Goal: Information Seeking & Learning: Learn about a topic

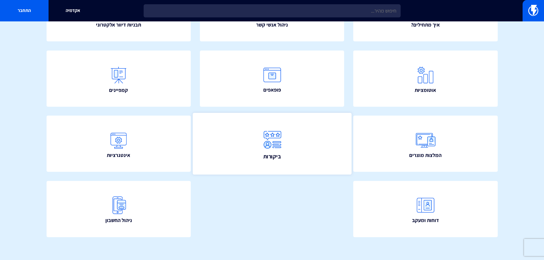
scroll to position [103, 0]
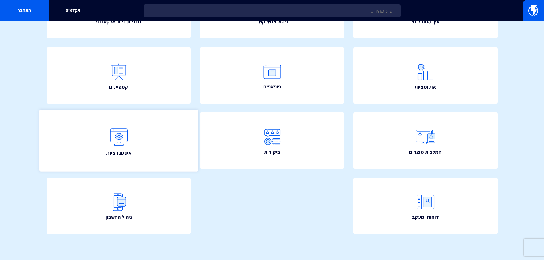
click at [131, 140] on img at bounding box center [118, 136] width 25 height 25
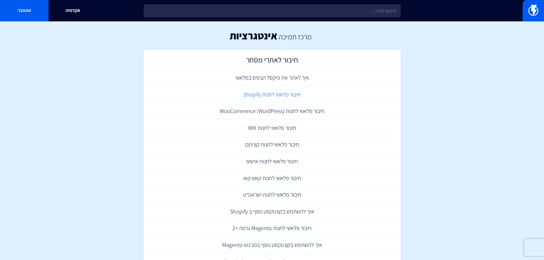
click at [290, 99] on link "חיבור פלאשי לחנות Shopify" at bounding box center [271, 94] width 251 height 17
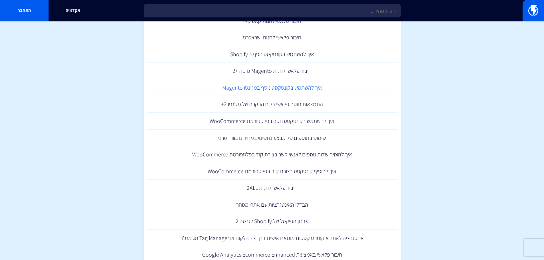
scroll to position [171, 0]
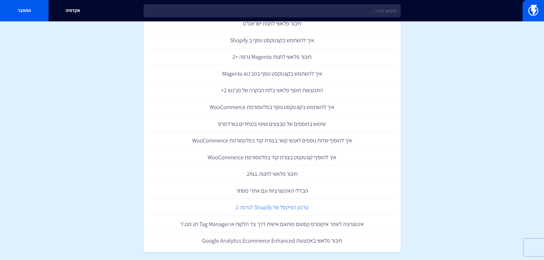
click at [298, 207] on link "עדכון הפיקסל של Shopify לגרסה 2" at bounding box center [271, 207] width 251 height 17
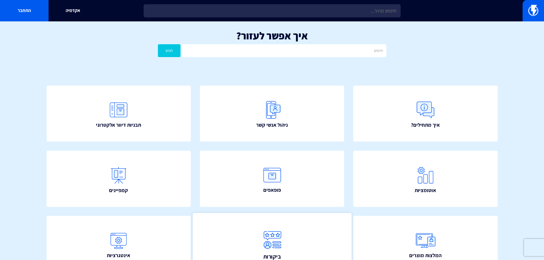
scroll to position [103, 0]
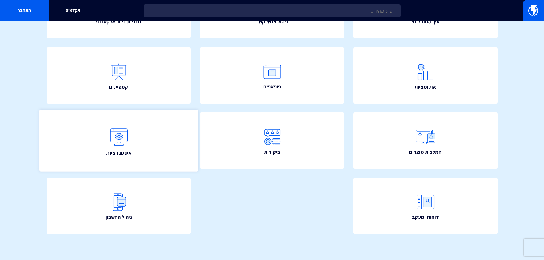
click at [145, 150] on link "אינטגרציות" at bounding box center [118, 141] width 159 height 62
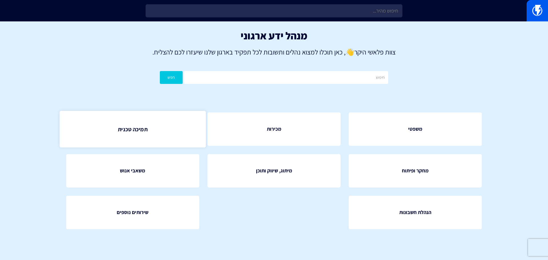
click at [148, 135] on link "תמיכה טכנית" at bounding box center [132, 129] width 146 height 37
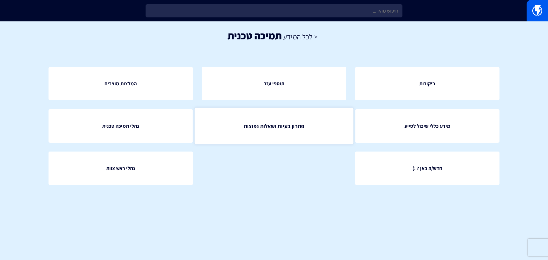
click at [281, 129] on span "פתרון בעיות ושאלות נפוצות" at bounding box center [274, 126] width 61 height 8
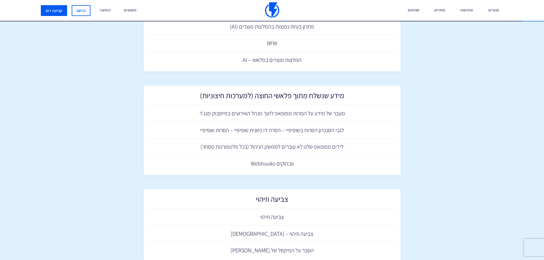
scroll to position [1094, 0]
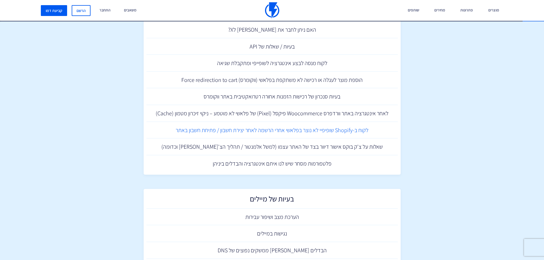
drag, startPoint x: 341, startPoint y: 133, endPoint x: 348, endPoint y: 136, distance: 7.0
click at [348, 136] on link "לקוח ב-Shopify שופיפיי לא נוצר בפלאשי אחרי הרשמה לאחר יצירת חשבון / פתיחת חשבון…" at bounding box center [271, 130] width 251 height 17
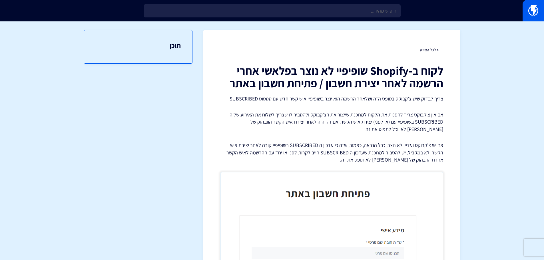
drag, startPoint x: 0, startPoint y: 0, endPoint x: 302, endPoint y: 140, distance: 333.1
click at [302, 140] on div "לקוח ב-Shopify שופיפיי לא נוצר בפלאשי אחרי הרשמה לאחר יצירת חשבון / פתיחת חשבון…" at bounding box center [331, 223] width 223 height 319
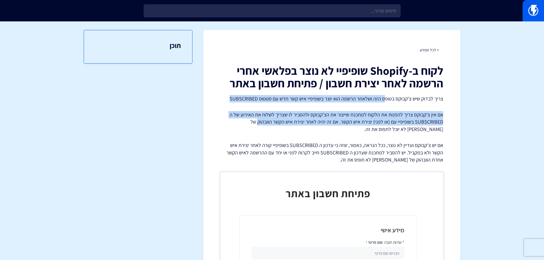
drag, startPoint x: 384, startPoint y: 98, endPoint x: 260, endPoint y: 119, distance: 126.0
click at [260, 119] on div "לקוח ב-Shopify שופיפיי לא נוצר בפלאשי אחרי הרשמה לאחר יצירת חשבון / פתיחת חשבון…" at bounding box center [331, 223] width 223 height 319
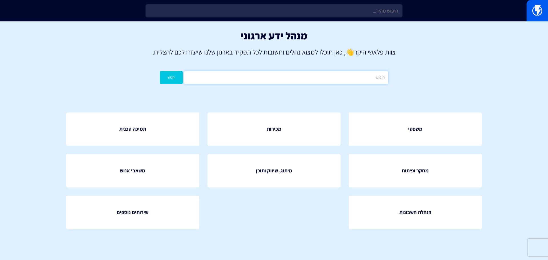
click at [333, 73] on input "text" at bounding box center [286, 77] width 204 height 13
click at [160, 71] on button "חפש" at bounding box center [171, 77] width 23 height 13
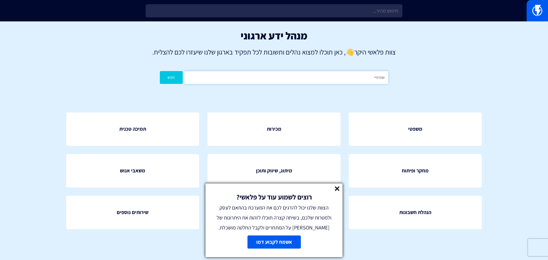
drag, startPoint x: 338, startPoint y: 76, endPoint x: 495, endPoint y: 72, distance: 157.7
click at [495, 72] on div "מנהל ידע ארגוני צוות פלאשי היקר 👋 , כאן תוכלו למצוא נהלים ותשובות לכל תפקיד באר…" at bounding box center [274, 58] width 548 height 74
type input "s"
type input "shopify"
click at [160, 71] on button "חפש" at bounding box center [171, 77] width 23 height 13
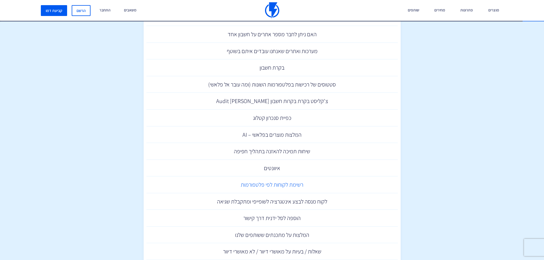
scroll to position [343, 0]
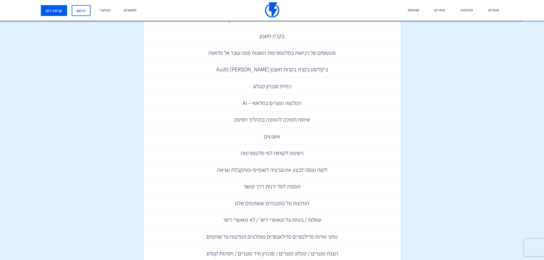
drag, startPoint x: 312, startPoint y: 187, endPoint x: 442, endPoint y: 136, distance: 139.7
click at [442, 136] on section "תוצאות חיפוש עבור: שופיפיי לינק לשחזור צ'קאווט בשופיפיי לא עובד הרשמות בוטים בש…" at bounding box center [272, 87] width 544 height 817
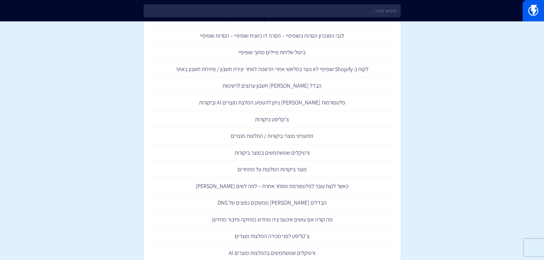
scroll to position [0, 0]
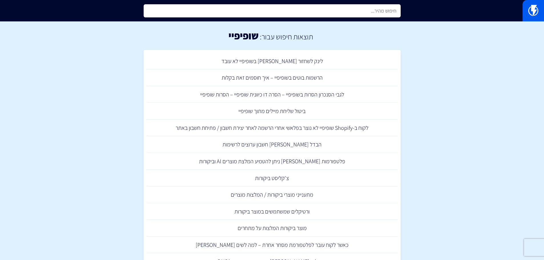
click at [294, 9] on input "text" at bounding box center [272, 10] width 257 height 13
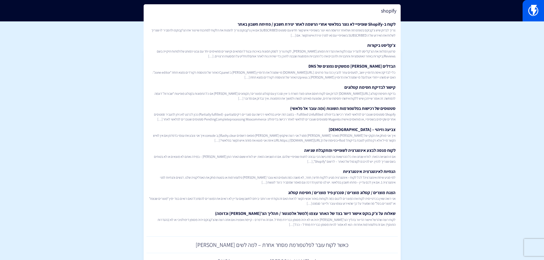
type input "shopify"
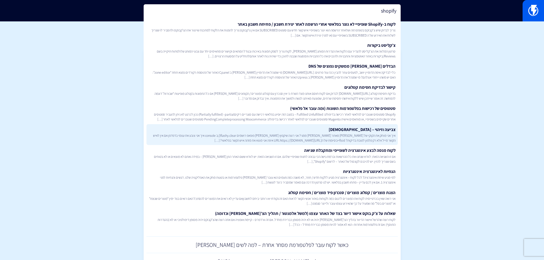
click at [382, 143] on link "צביעה וזיהוי – טסטים איך אני מוחק את הקוקי של פלאשי מאתר ספציפי ממני? אני רוצה …" at bounding box center [271, 134] width 251 height 21
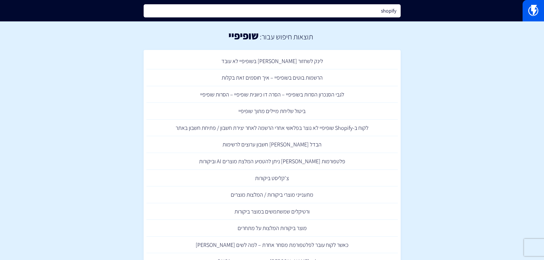
click at [286, 11] on input "shopify" at bounding box center [272, 10] width 257 height 13
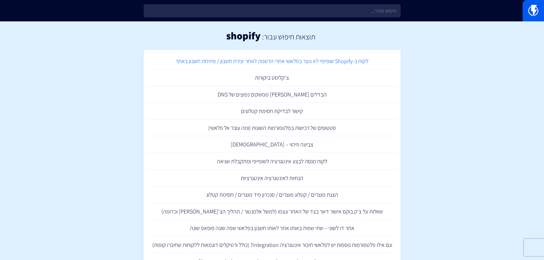
click at [288, 64] on link "לקוח ב-Shopify שופיפיי לא נוצר בפלאשי אחרי הרשמה לאחר יצירת חשבון / פתיחת חשבון…" at bounding box center [271, 61] width 251 height 17
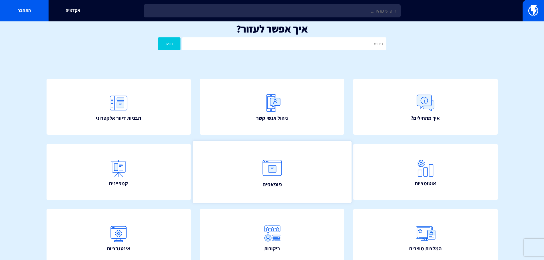
scroll to position [103, 0]
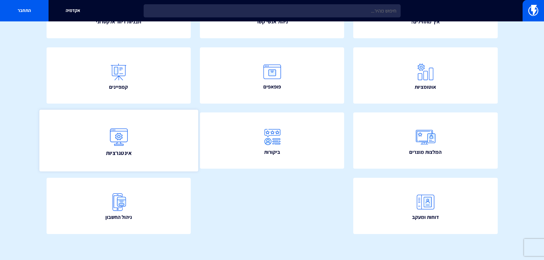
click at [129, 158] on link "אינטגרציות" at bounding box center [118, 141] width 159 height 62
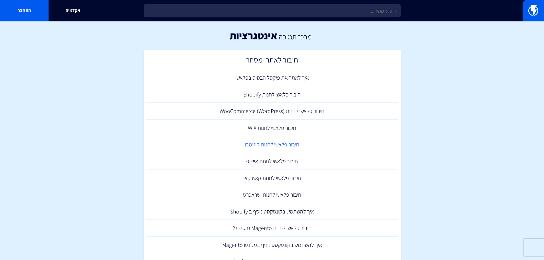
scroll to position [86, 0]
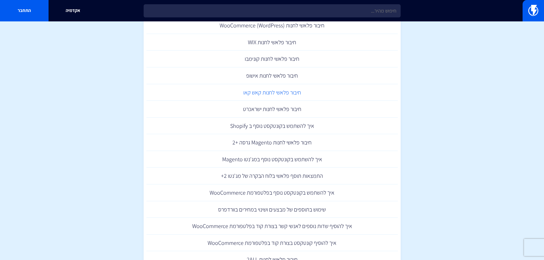
click at [268, 96] on link "חיבור פלאשי לחנות קאש קאו" at bounding box center [271, 92] width 251 height 17
